Goal: Task Accomplishment & Management: Use online tool/utility

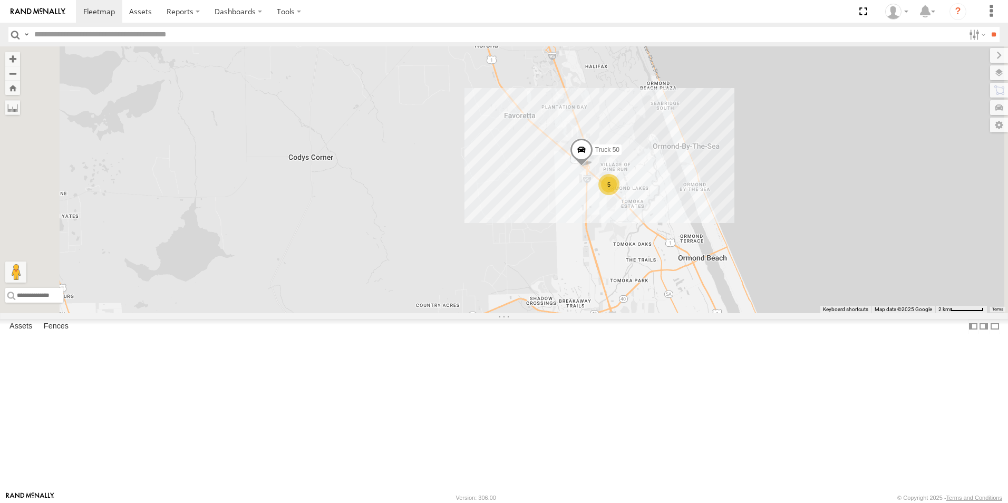
click at [0, 0] on div "All Assets" at bounding box center [0, 0] width 0 height 0
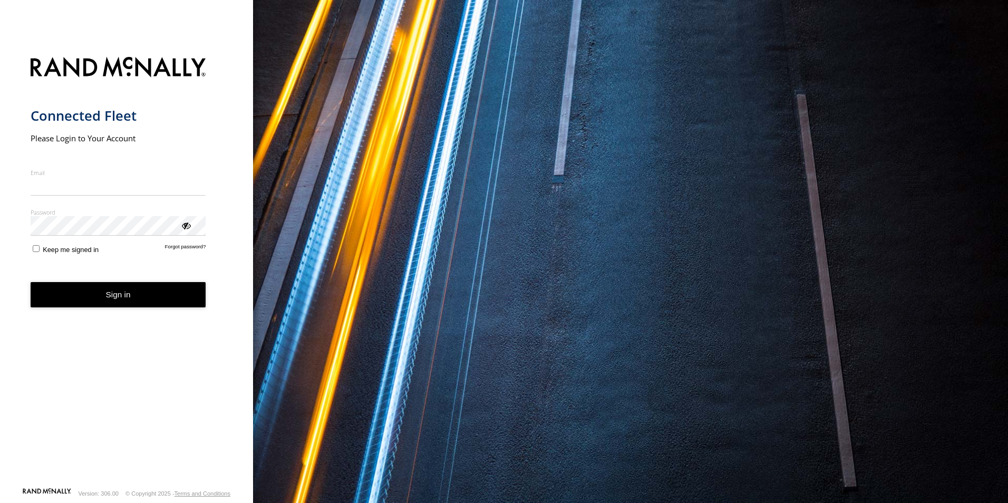
type input "**********"
click at [131, 298] on button "Sign in" at bounding box center [119, 295] width 176 height 26
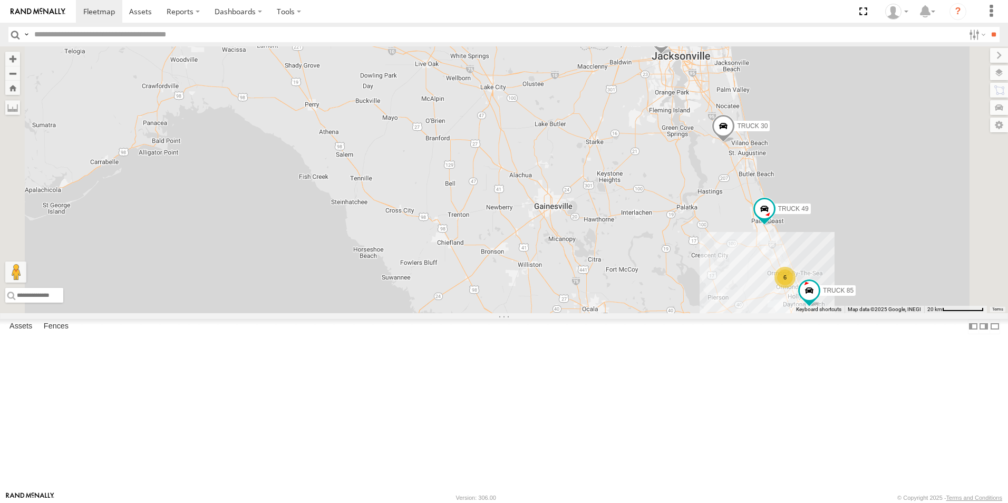
click at [673, 55] on span at bounding box center [661, 40] width 23 height 28
